Goal: Information Seeking & Learning: Learn about a topic

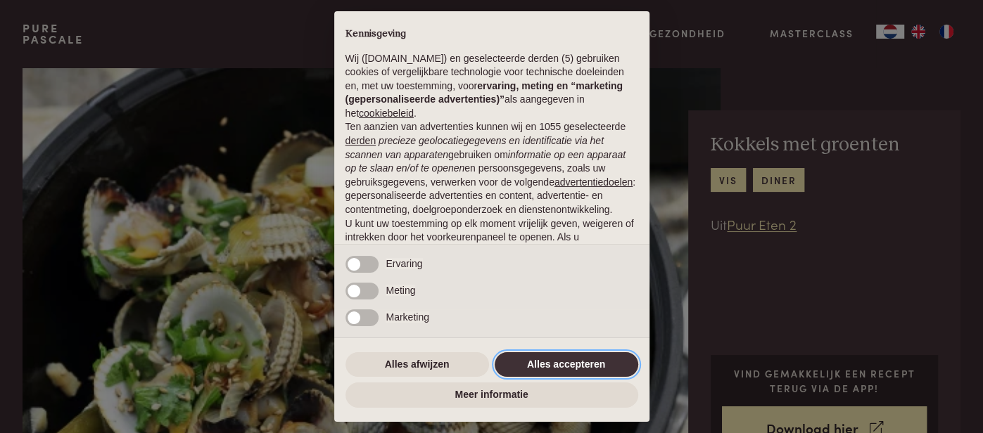
click at [567, 367] on button "Alles accepteren" at bounding box center [567, 365] width 144 height 25
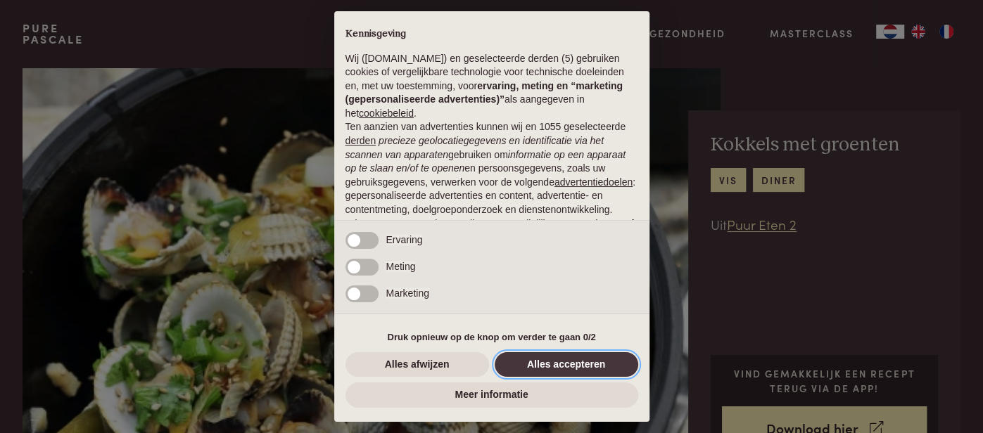
scroll to position [118, 0]
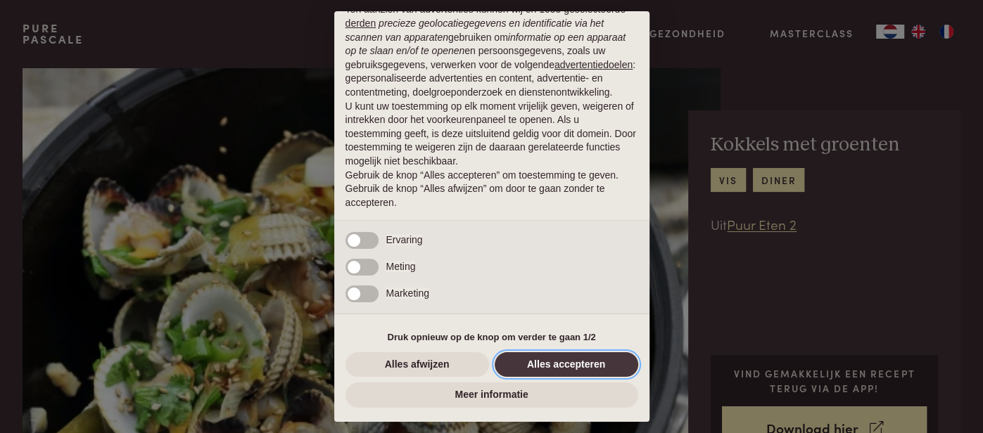
click at [567, 367] on button "Alles accepteren" at bounding box center [567, 365] width 144 height 25
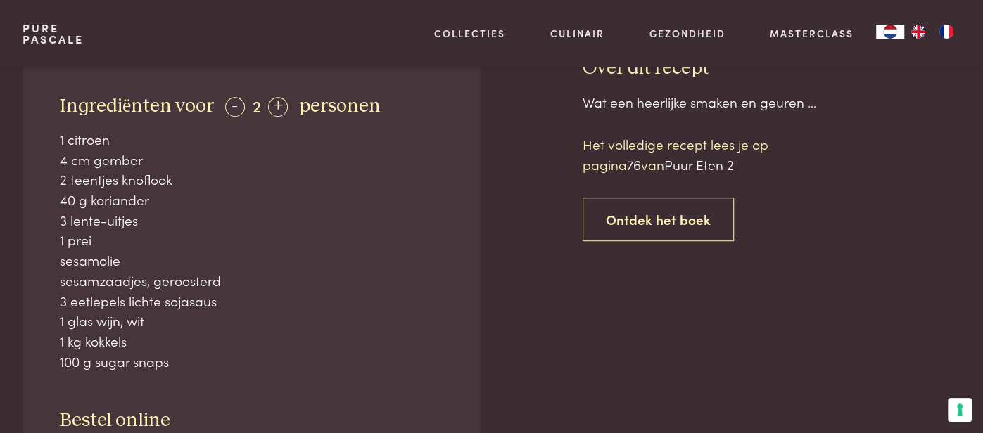
scroll to position [549, 0]
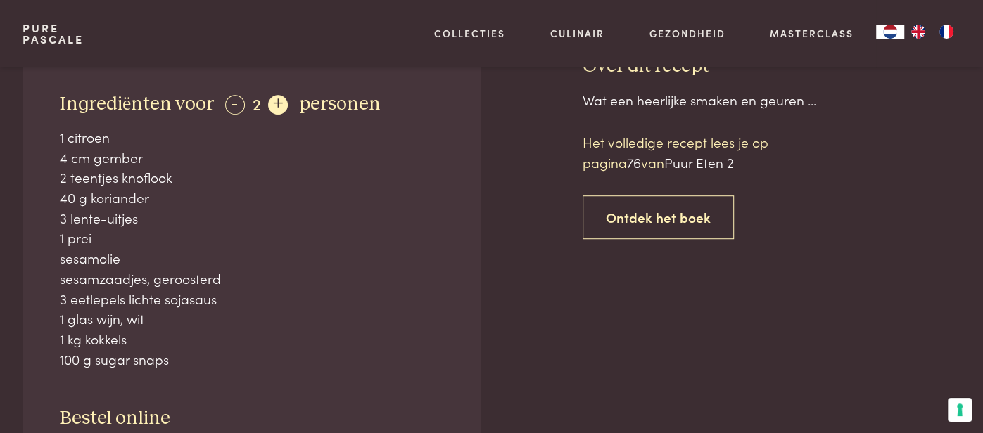
click at [279, 101] on div "+" at bounding box center [278, 105] width 20 height 20
click at [279, 101] on div "+" at bounding box center [279, 105] width 20 height 20
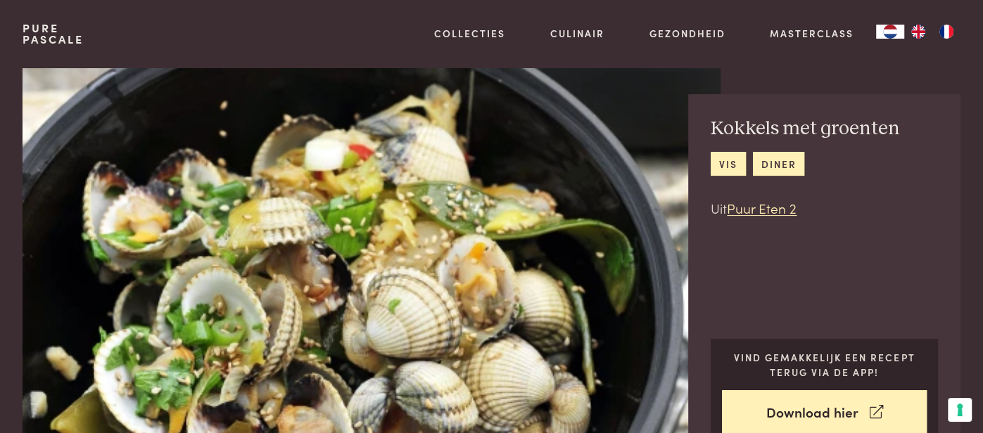
scroll to position [0, 0]
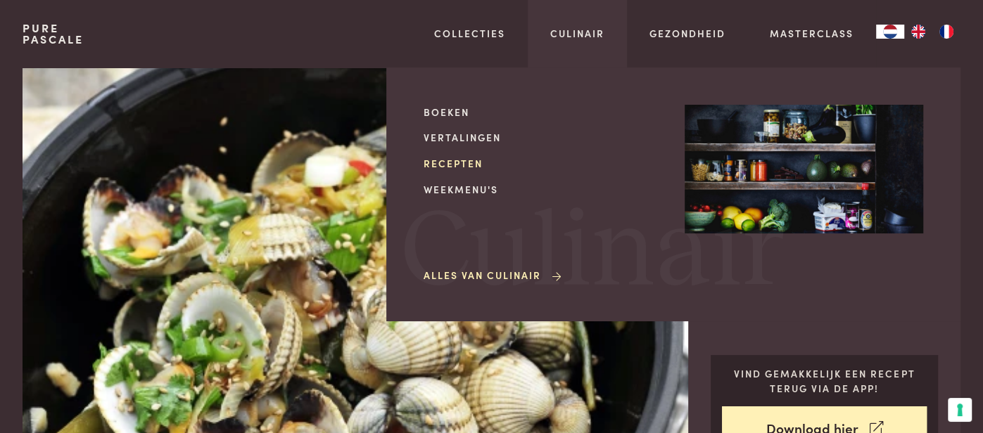
click at [468, 167] on link "Recepten" at bounding box center [543, 163] width 239 height 15
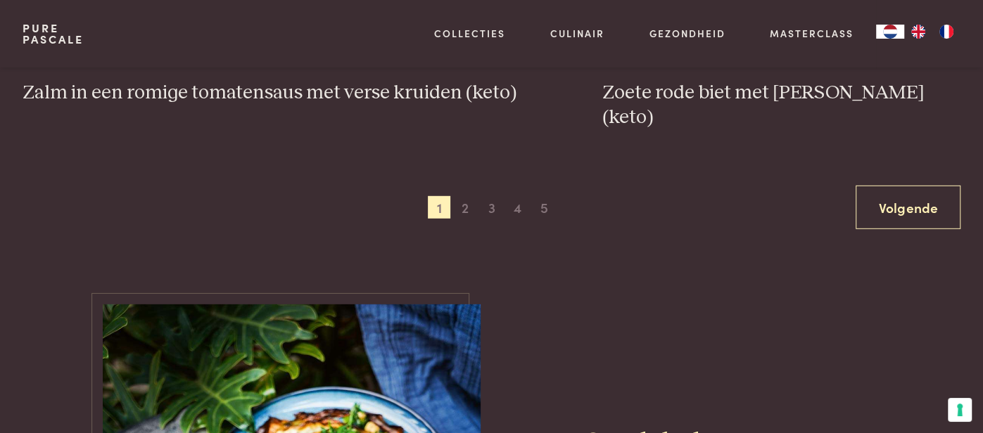
scroll to position [2652, 0]
click at [468, 196] on span "2" at bounding box center [465, 207] width 23 height 23
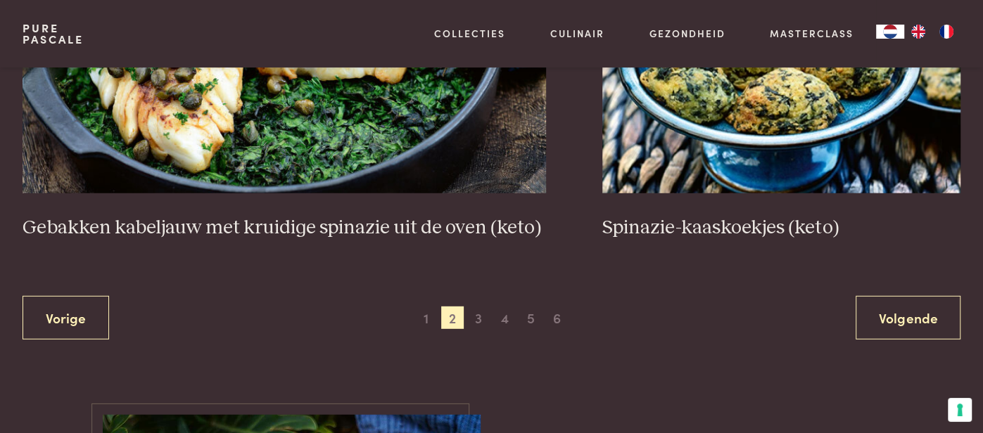
scroll to position [2547, 0]
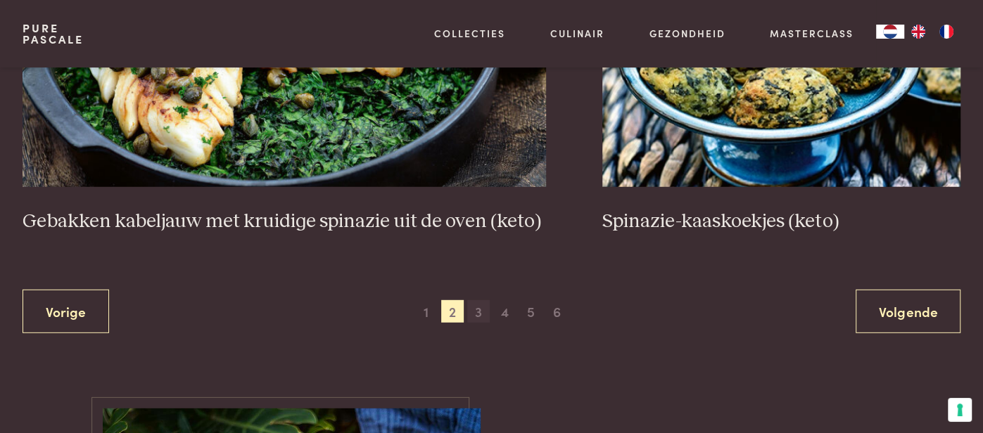
click at [476, 310] on span "3" at bounding box center [478, 311] width 23 height 23
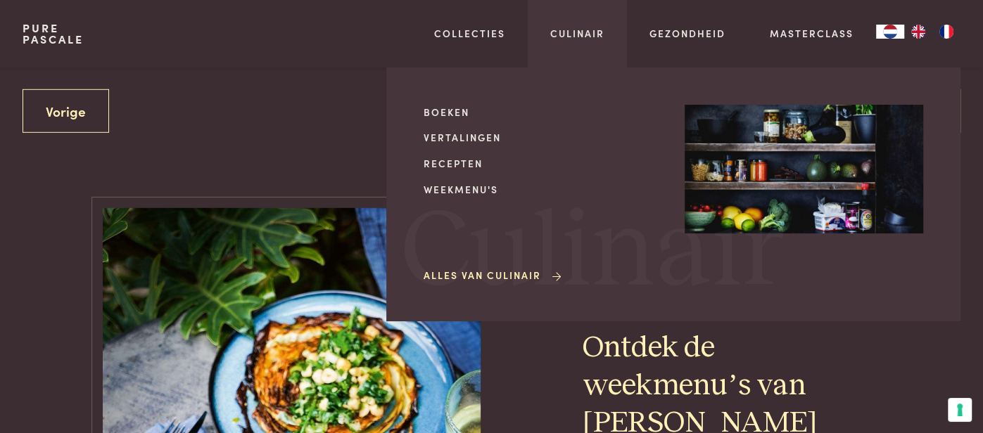
scroll to position [2797, 0]
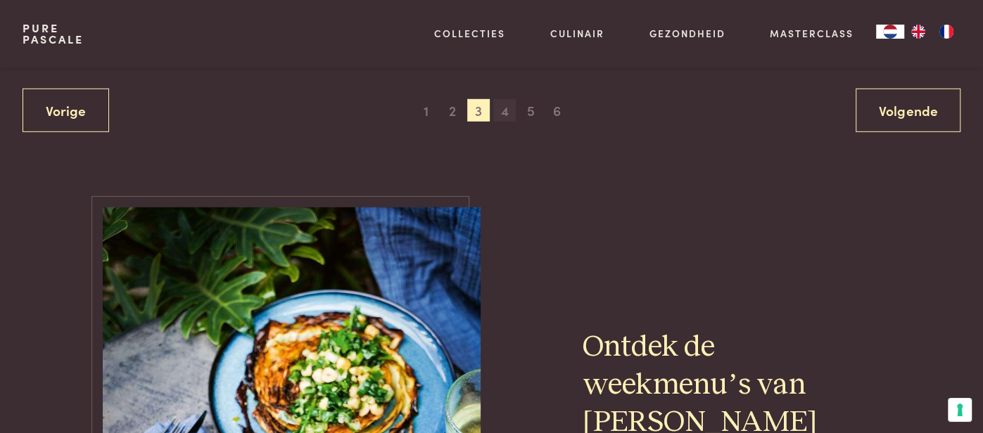
click at [507, 113] on span "4" at bounding box center [504, 110] width 23 height 23
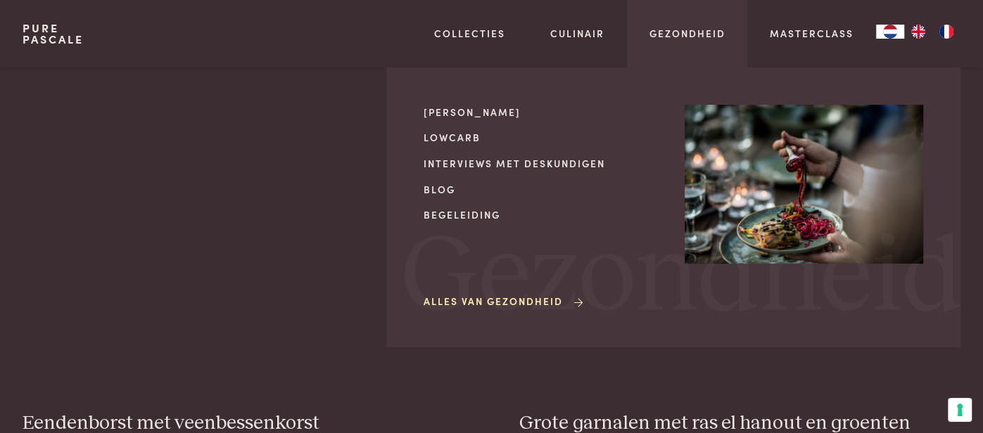
scroll to position [323, 0]
